Goal: Task Accomplishment & Management: Complete application form

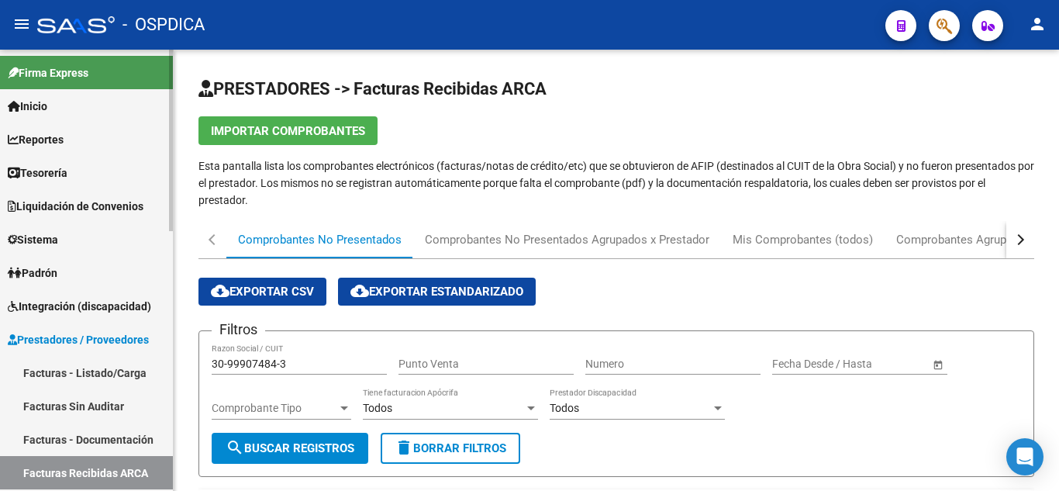
scroll to position [176, 0]
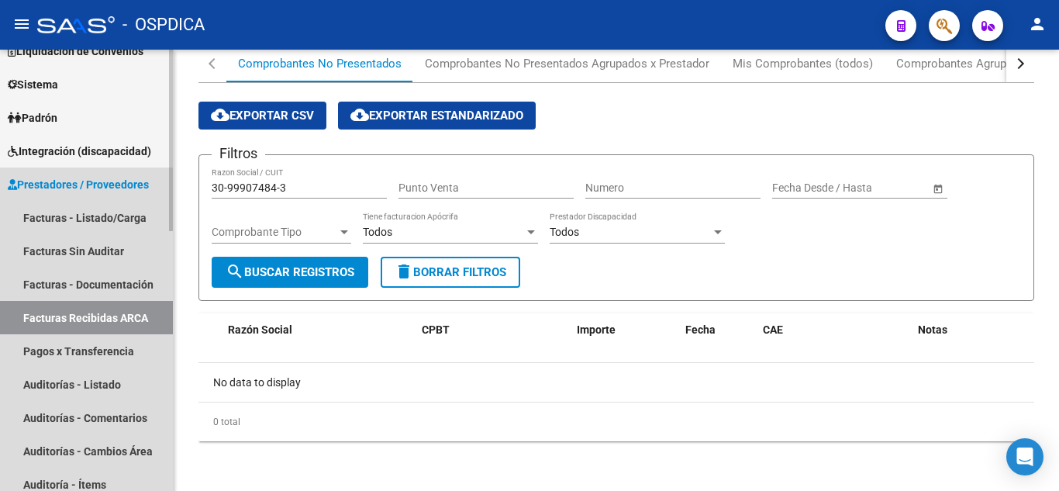
click at [53, 188] on span "Prestadores / Proveedores" at bounding box center [78, 184] width 141 height 17
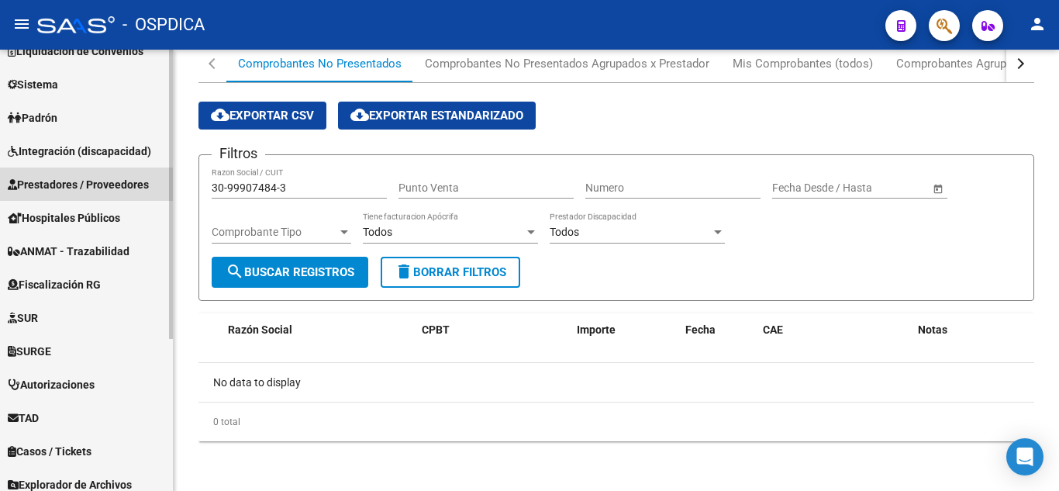
click at [58, 183] on span "Prestadores / Proveedores" at bounding box center [78, 184] width 141 height 17
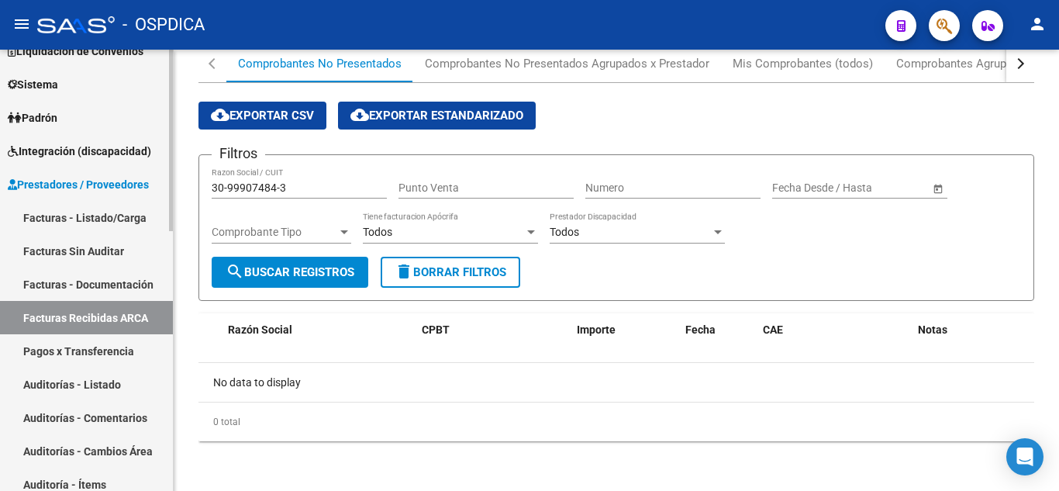
click at [57, 212] on link "Facturas - Listado/Carga" at bounding box center [86, 217] width 173 height 33
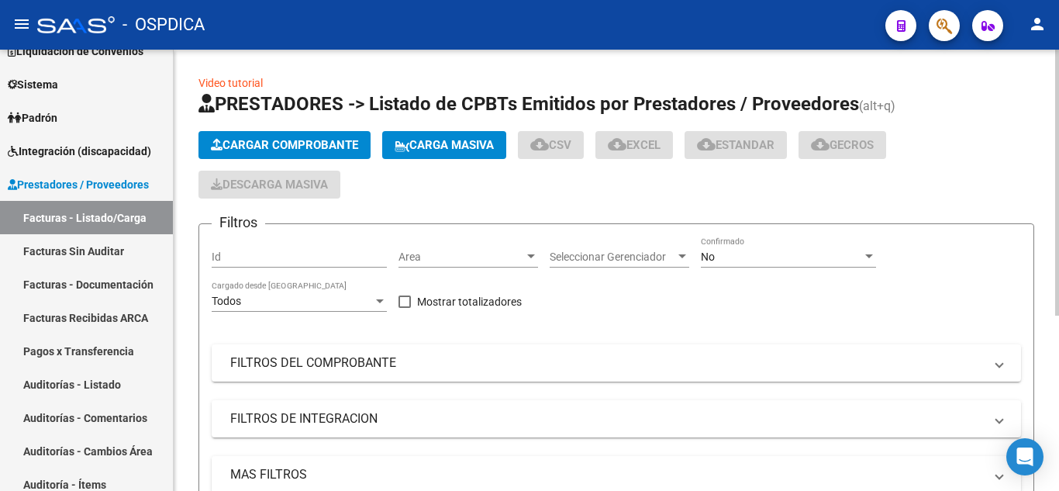
click at [278, 138] on span "Cargar Comprobante" at bounding box center [284, 145] width 147 height 14
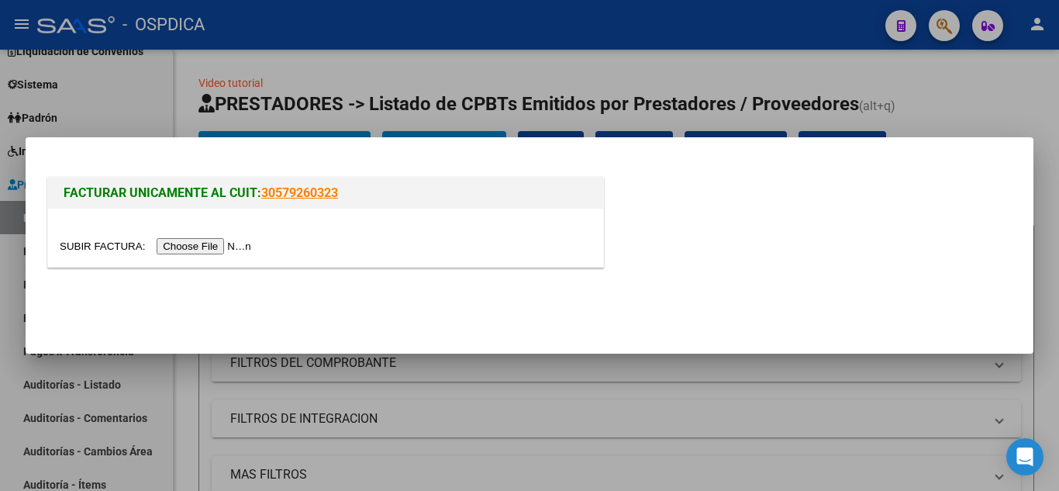
click at [217, 245] on input "file" at bounding box center [158, 246] width 196 height 16
click at [240, 247] on input "file" at bounding box center [158, 246] width 196 height 16
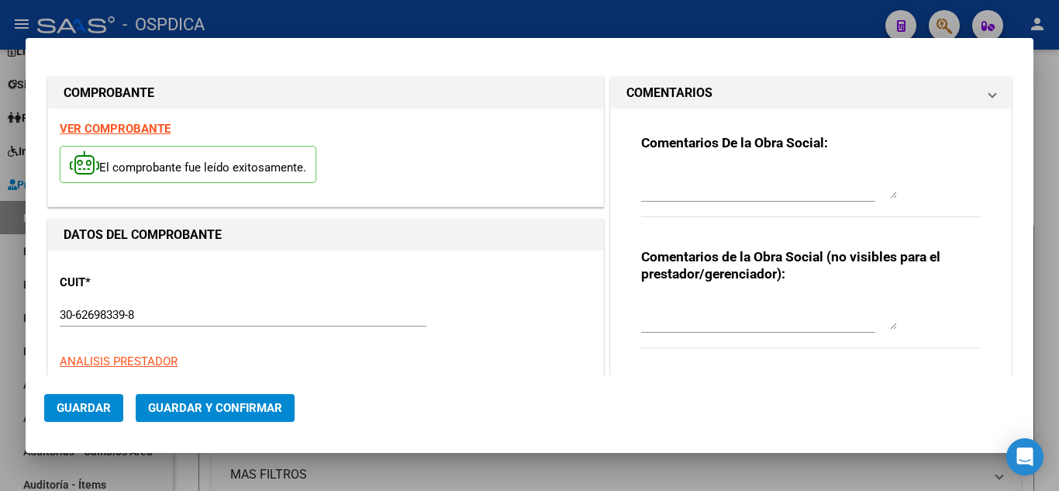
type input "11669"
type input "$ 29.633,00"
type input "[DATE]"
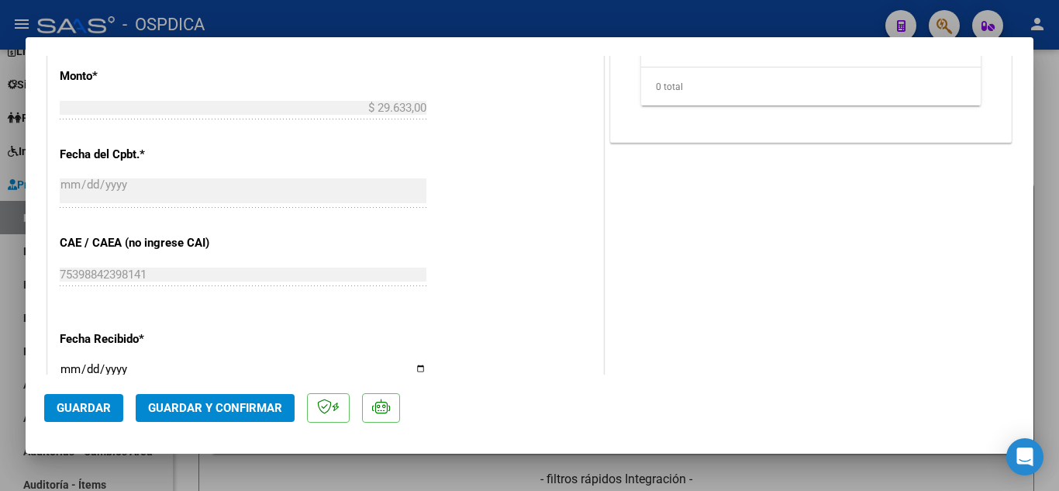
scroll to position [1008, 0]
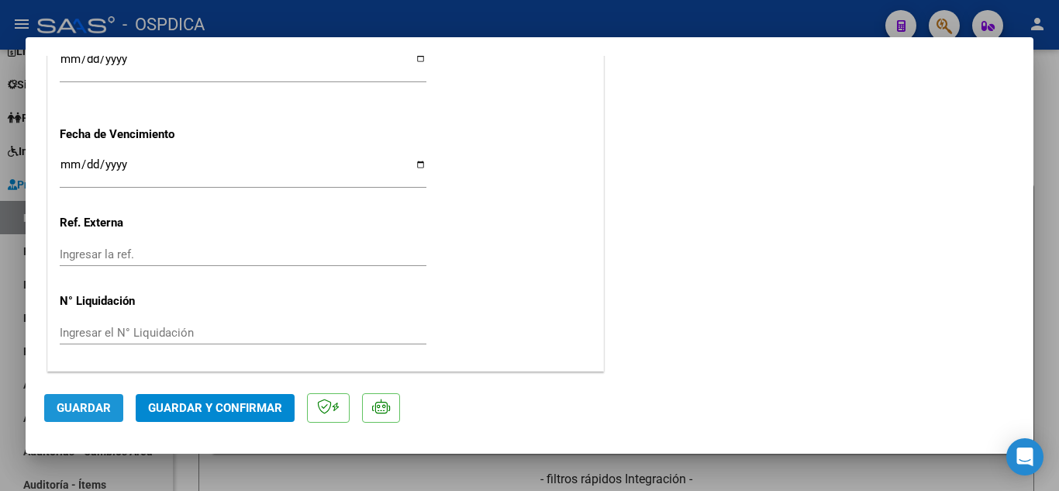
click at [92, 400] on button "Guardar" at bounding box center [83, 408] width 79 height 28
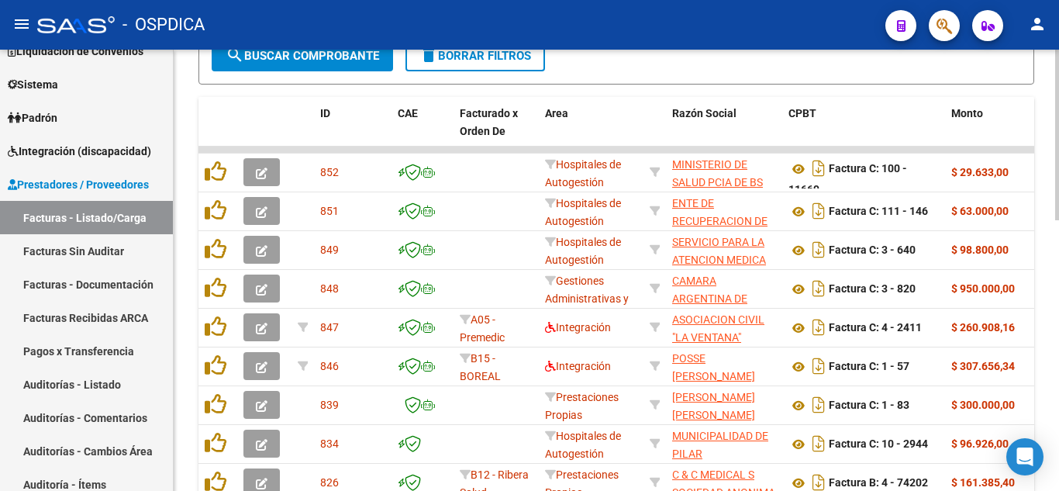
scroll to position [0, 0]
